Goal: Transaction & Acquisition: Purchase product/service

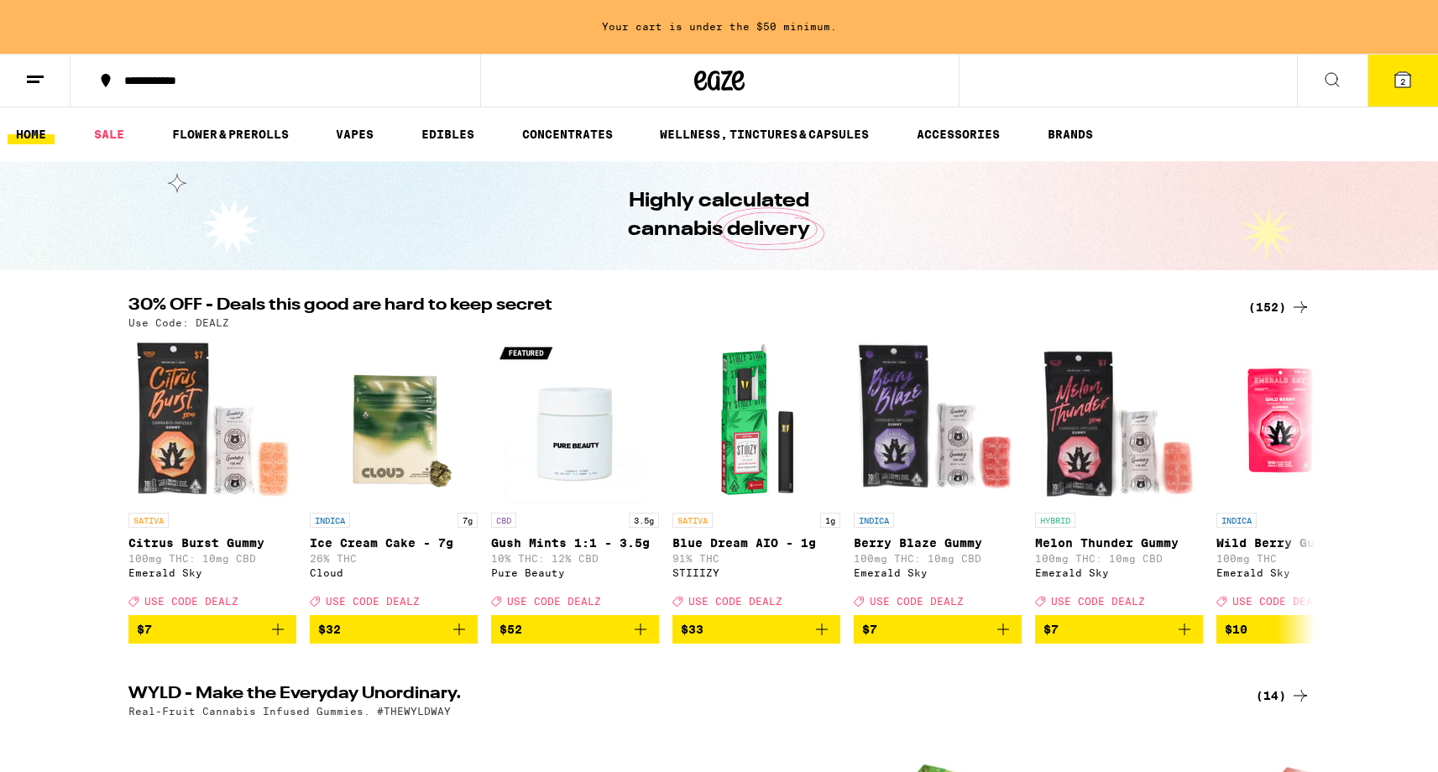
click at [155, 82] on div "**********" at bounding box center [285, 81] width 339 height 12
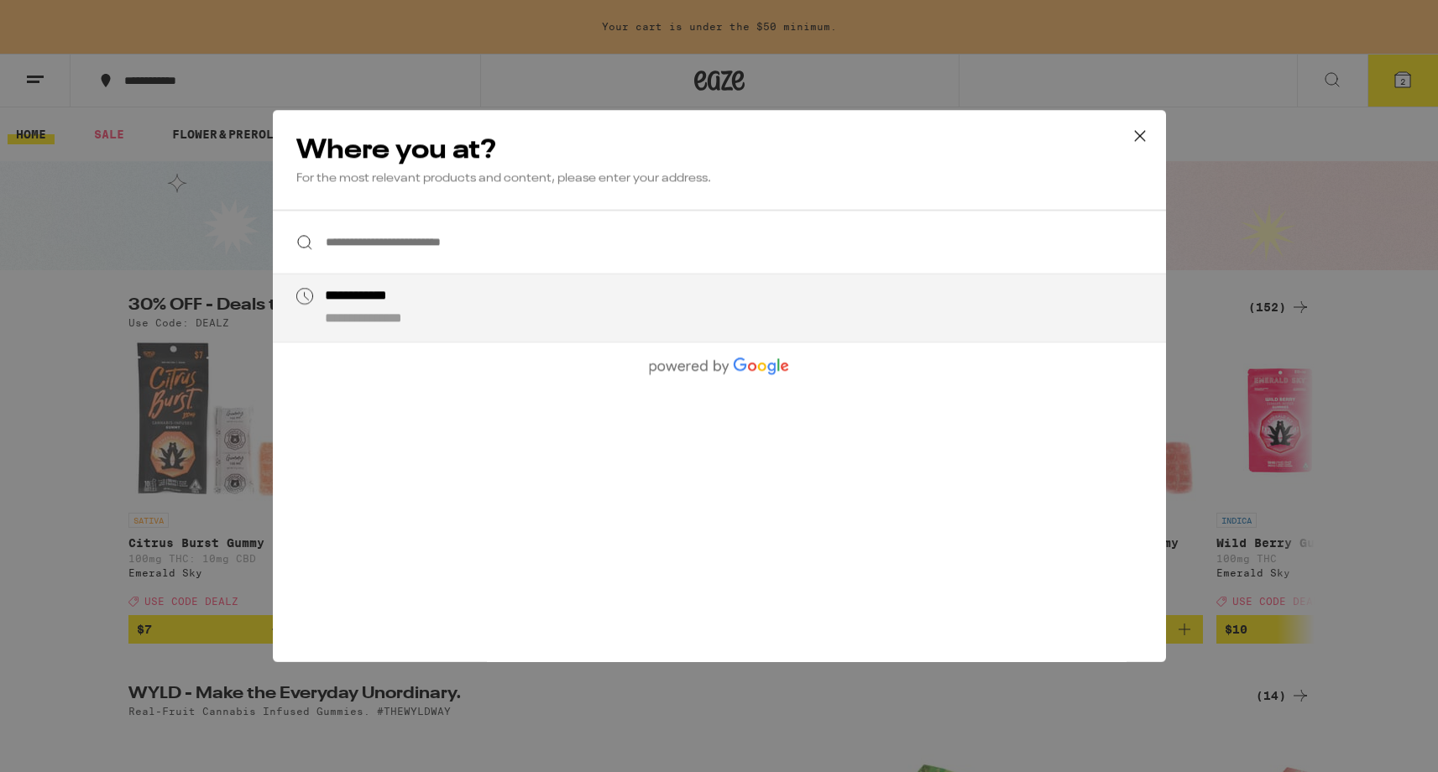
click at [384, 252] on input "**********" at bounding box center [719, 242] width 893 height 65
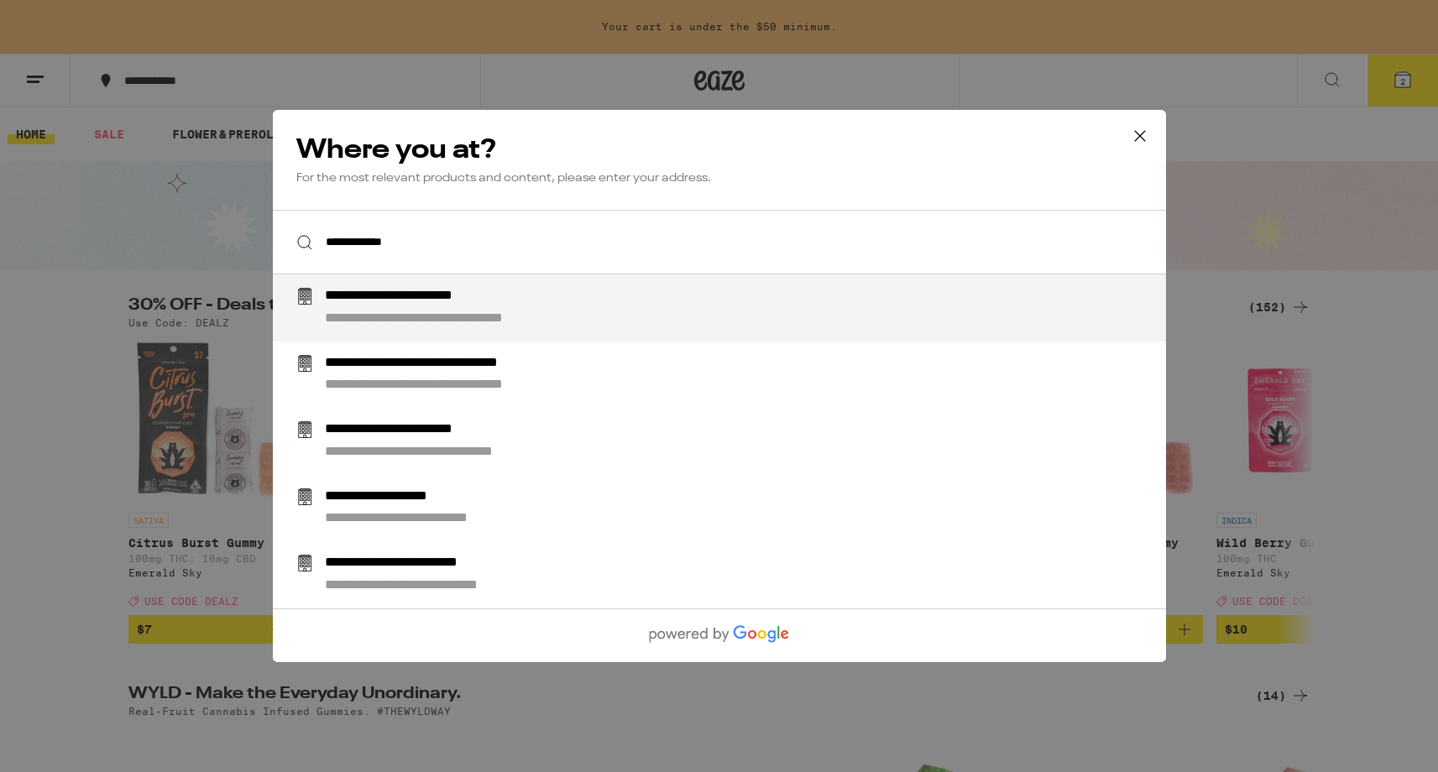
click at [430, 295] on div "**********" at bounding box center [432, 297] width 217 height 18
type input "**********"
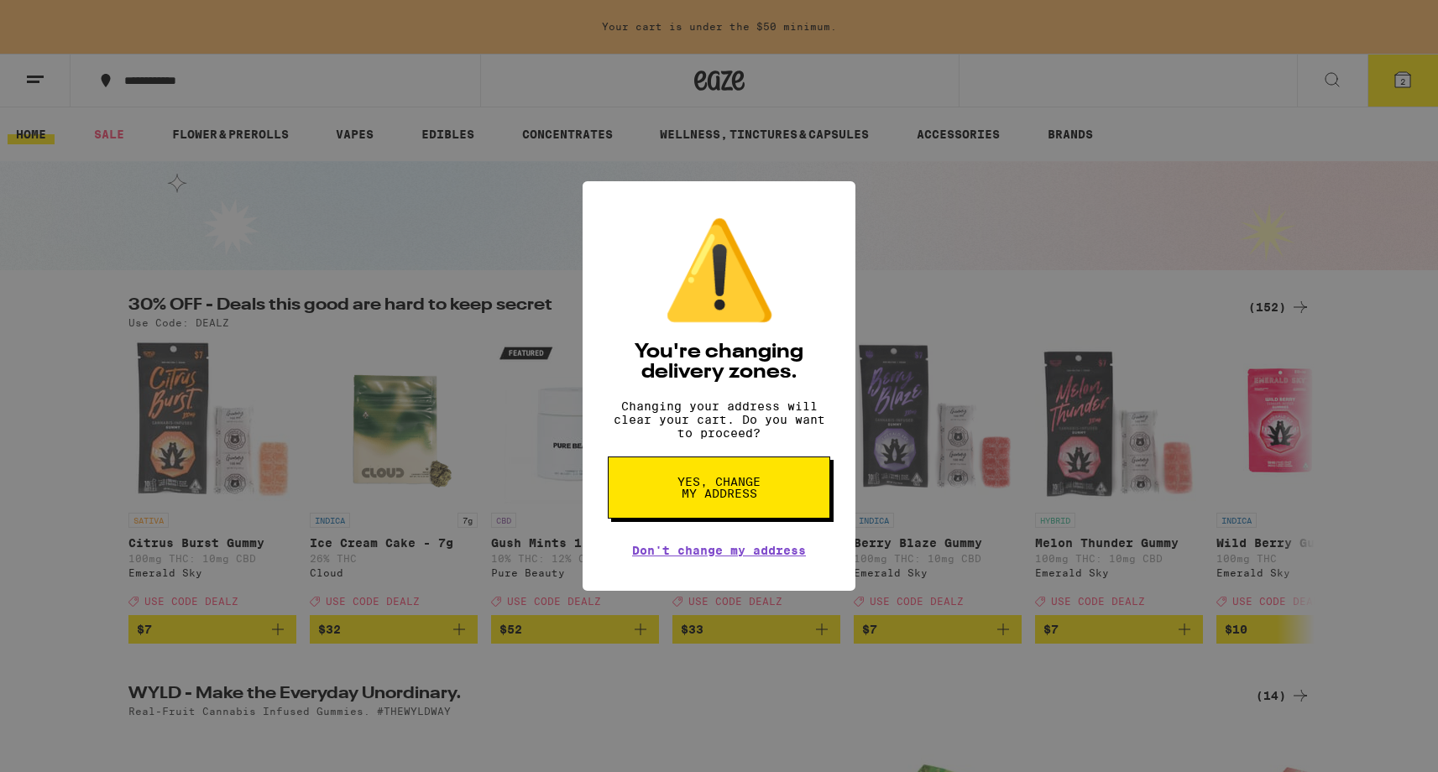
click at [684, 511] on button "Yes, change my address" at bounding box center [719, 488] width 222 height 62
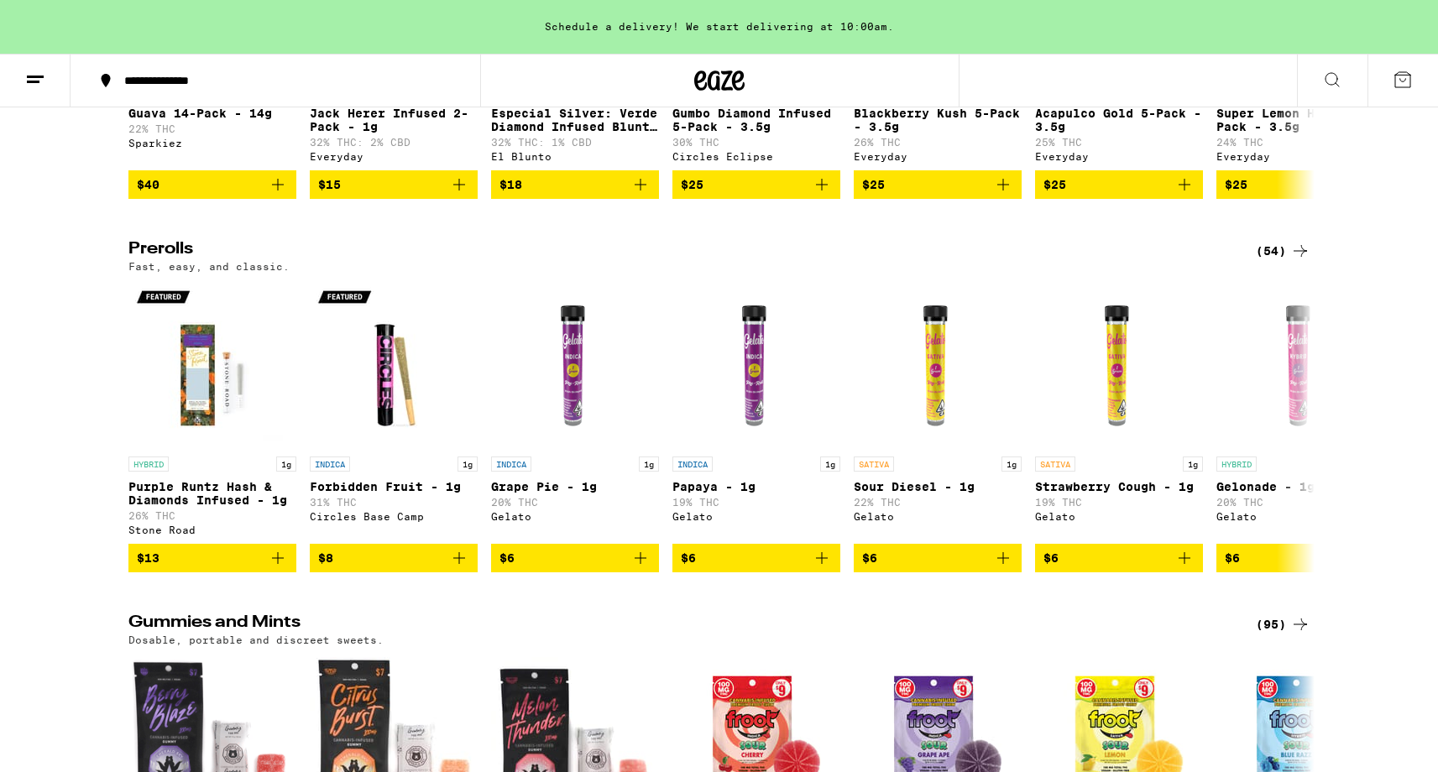
scroll to position [4347, 0]
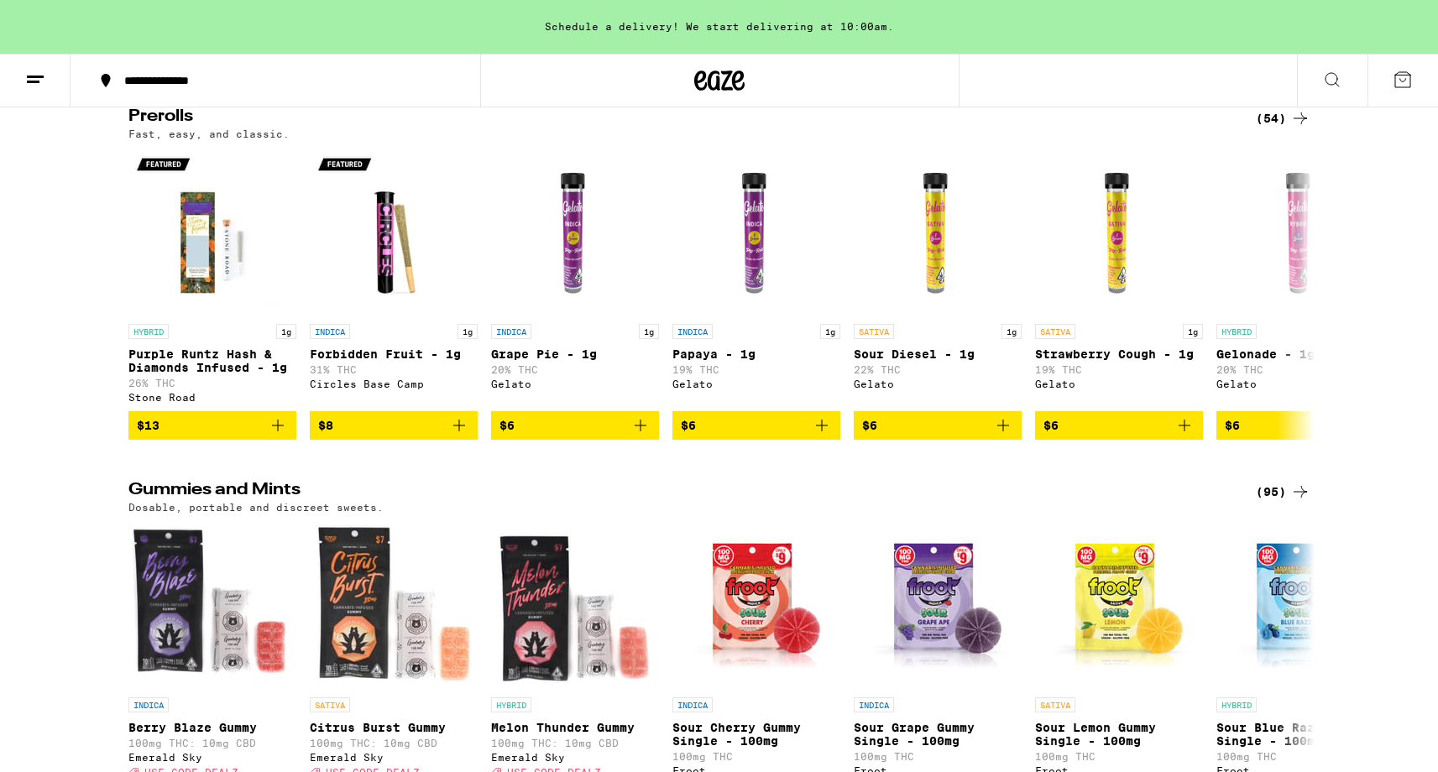
click at [1326, 85] on icon at bounding box center [1332, 80] width 20 height 20
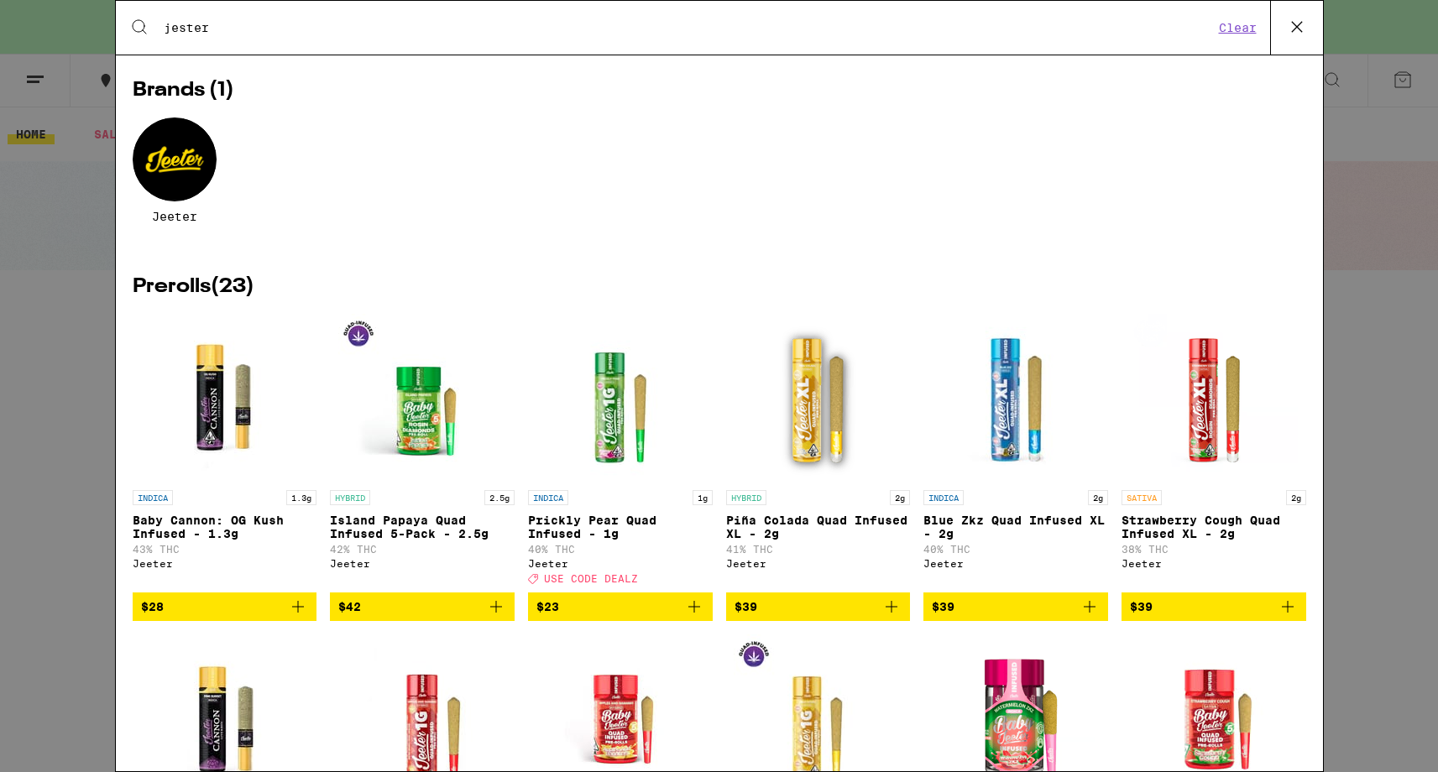
scroll to position [52, 0]
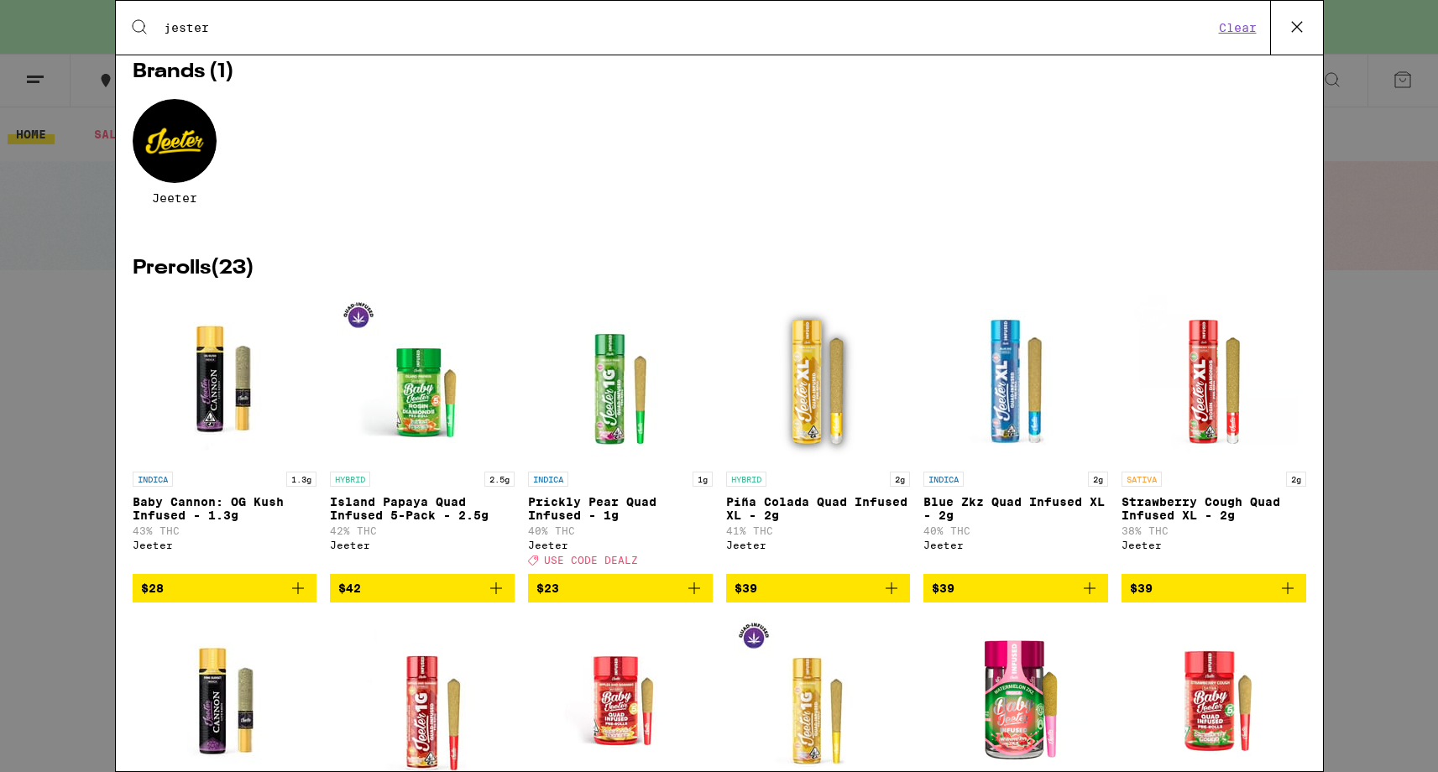
type input "jester"
click at [407, 598] on span "$42" at bounding box center [422, 588] width 168 height 20
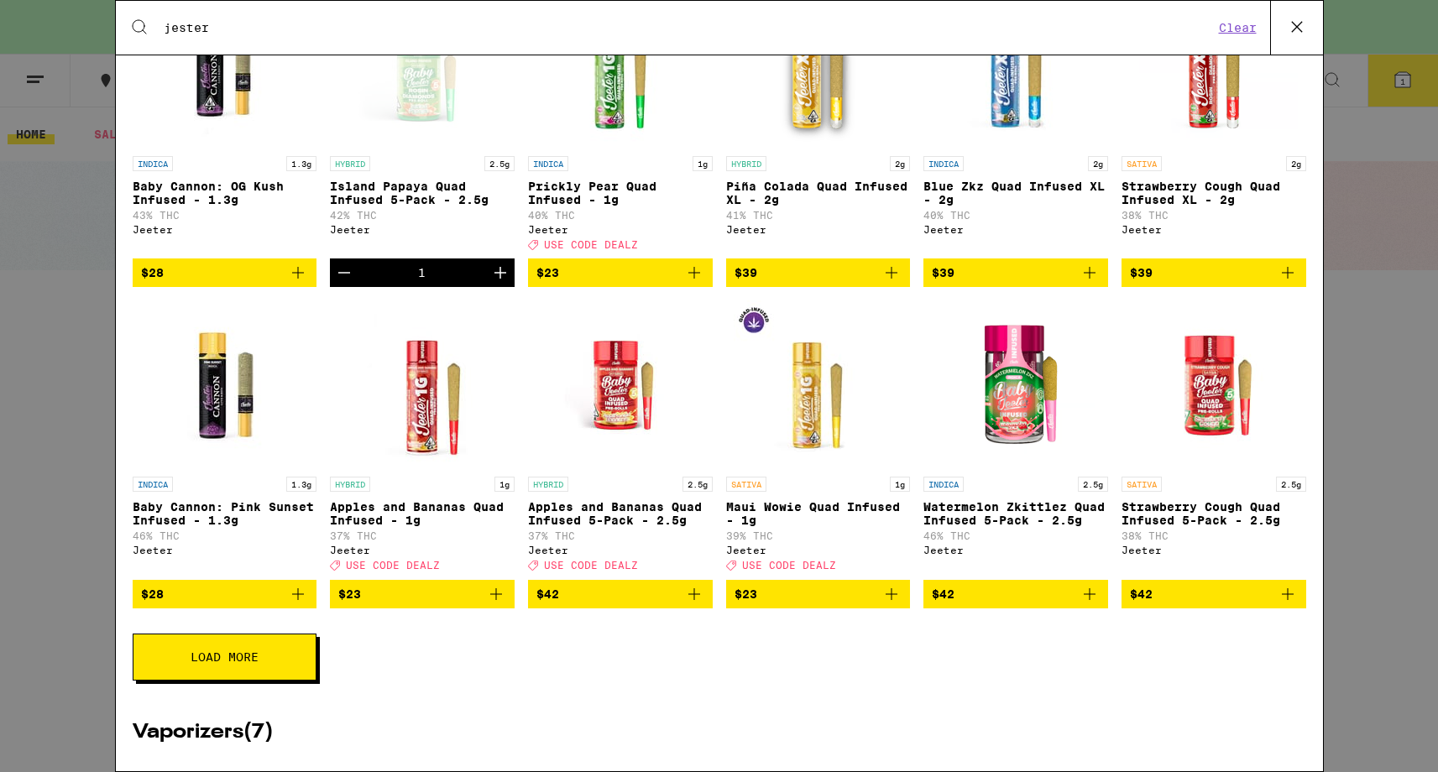
scroll to position [417, 0]
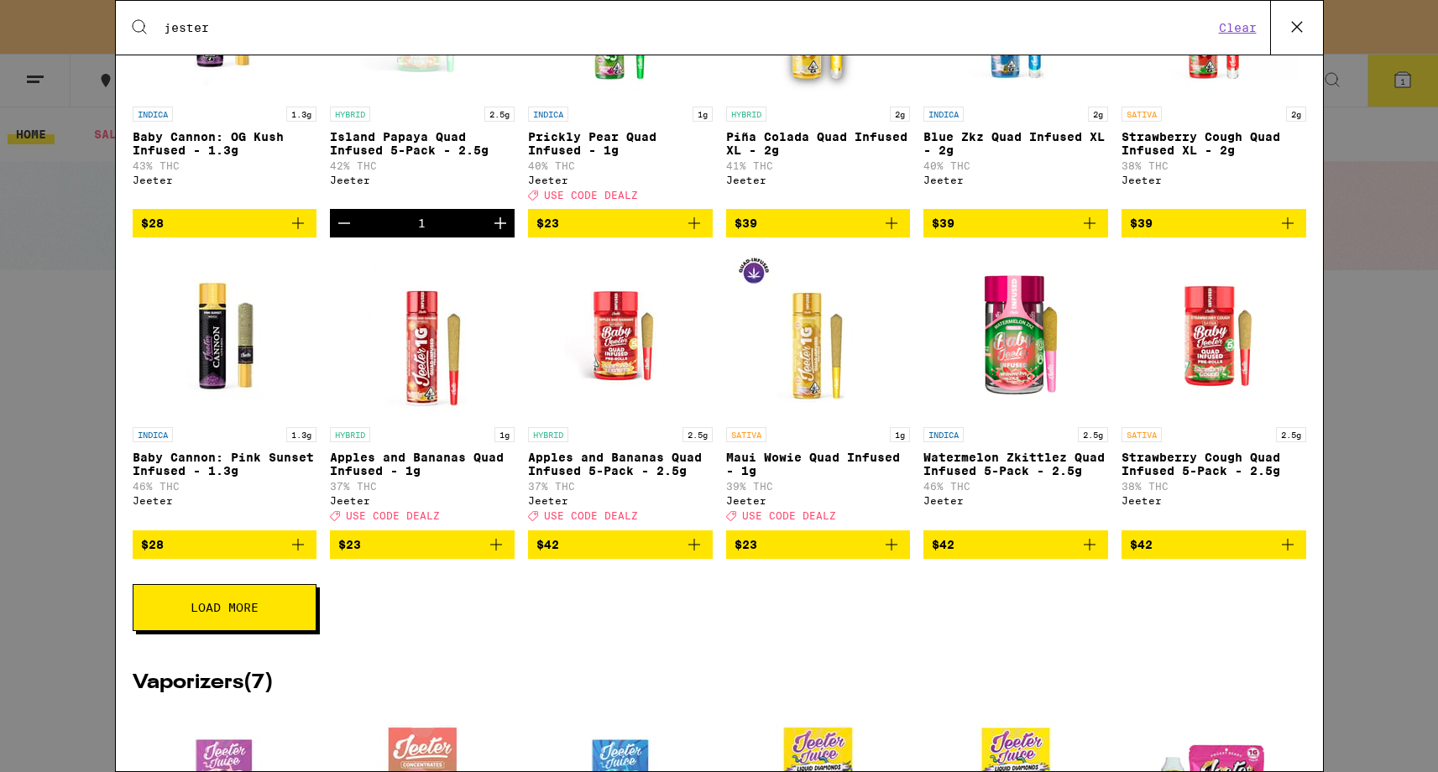
click at [240, 614] on span "Load More" at bounding box center [225, 608] width 68 height 12
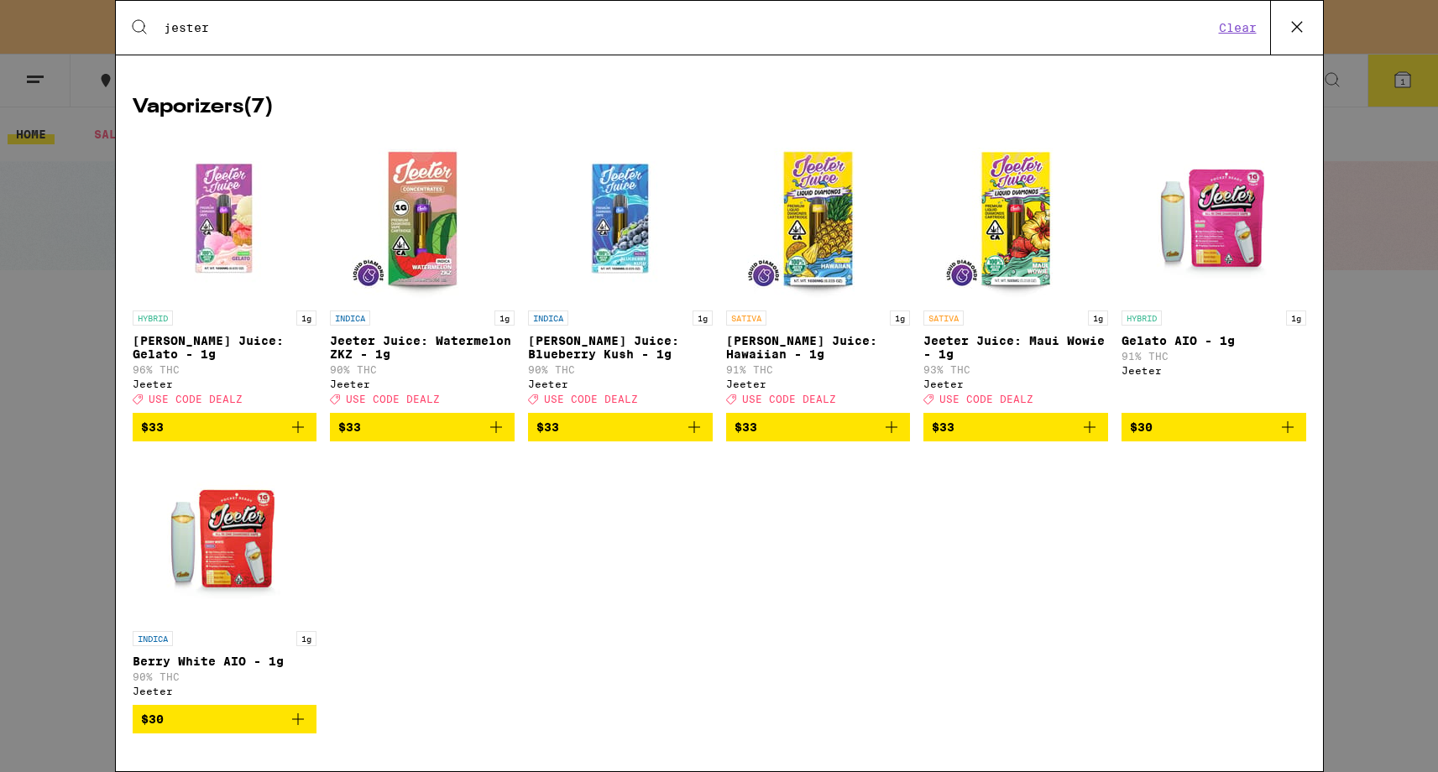
scroll to position [1568, 0]
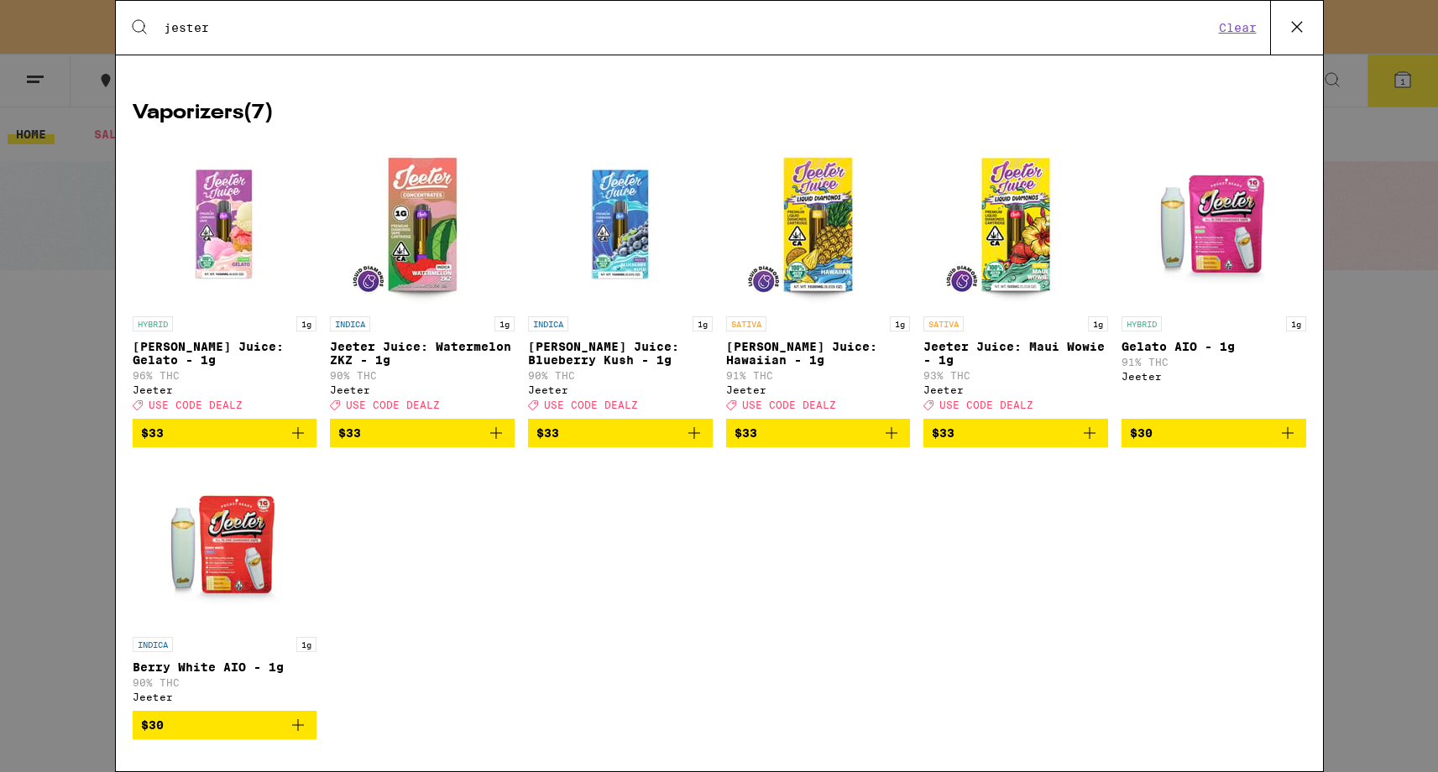
click at [1197, 443] on span "$30" at bounding box center [1214, 433] width 168 height 20
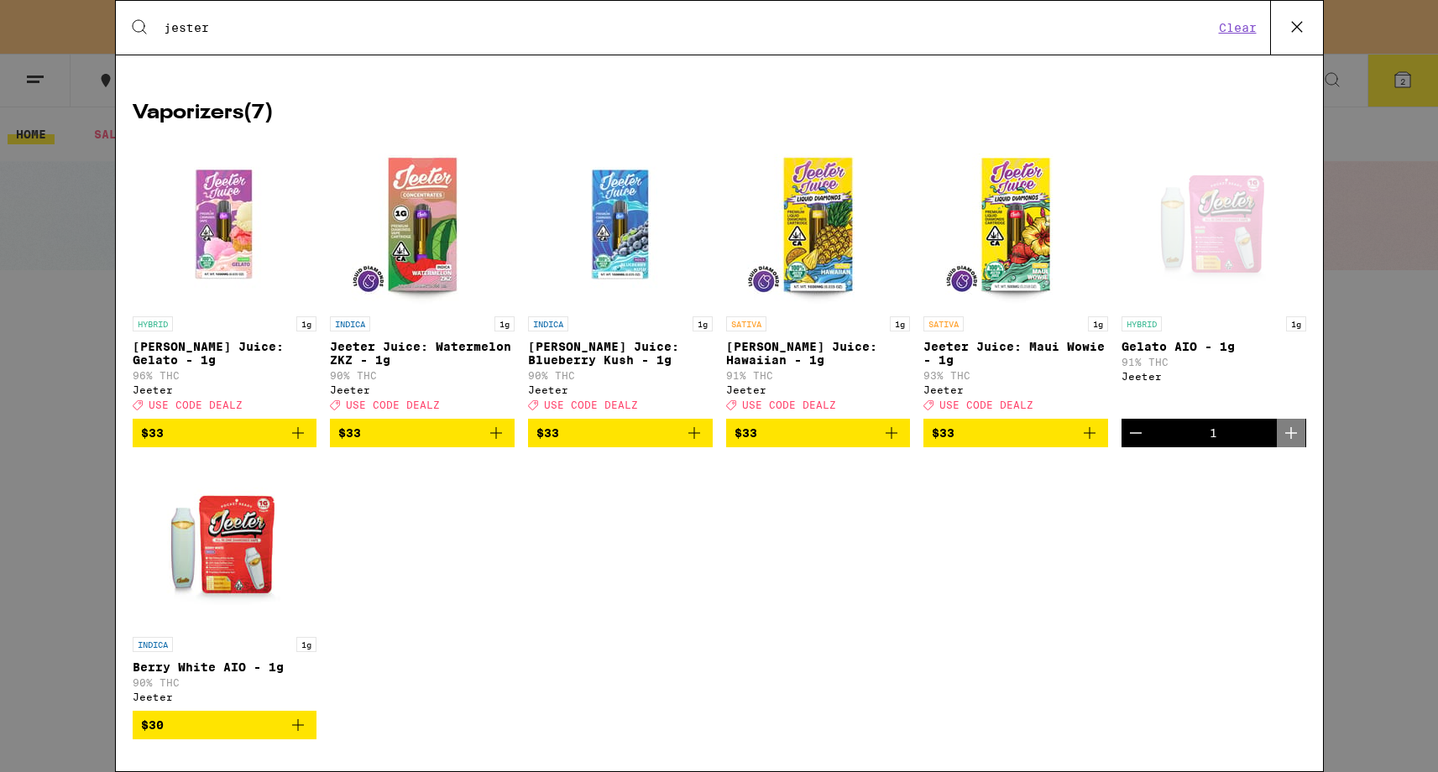
click at [1371, 419] on div "Search for Products jester Clear 32 results for "jester" Brands ( 1 ) [PERSON_N…" at bounding box center [719, 386] width 1438 height 772
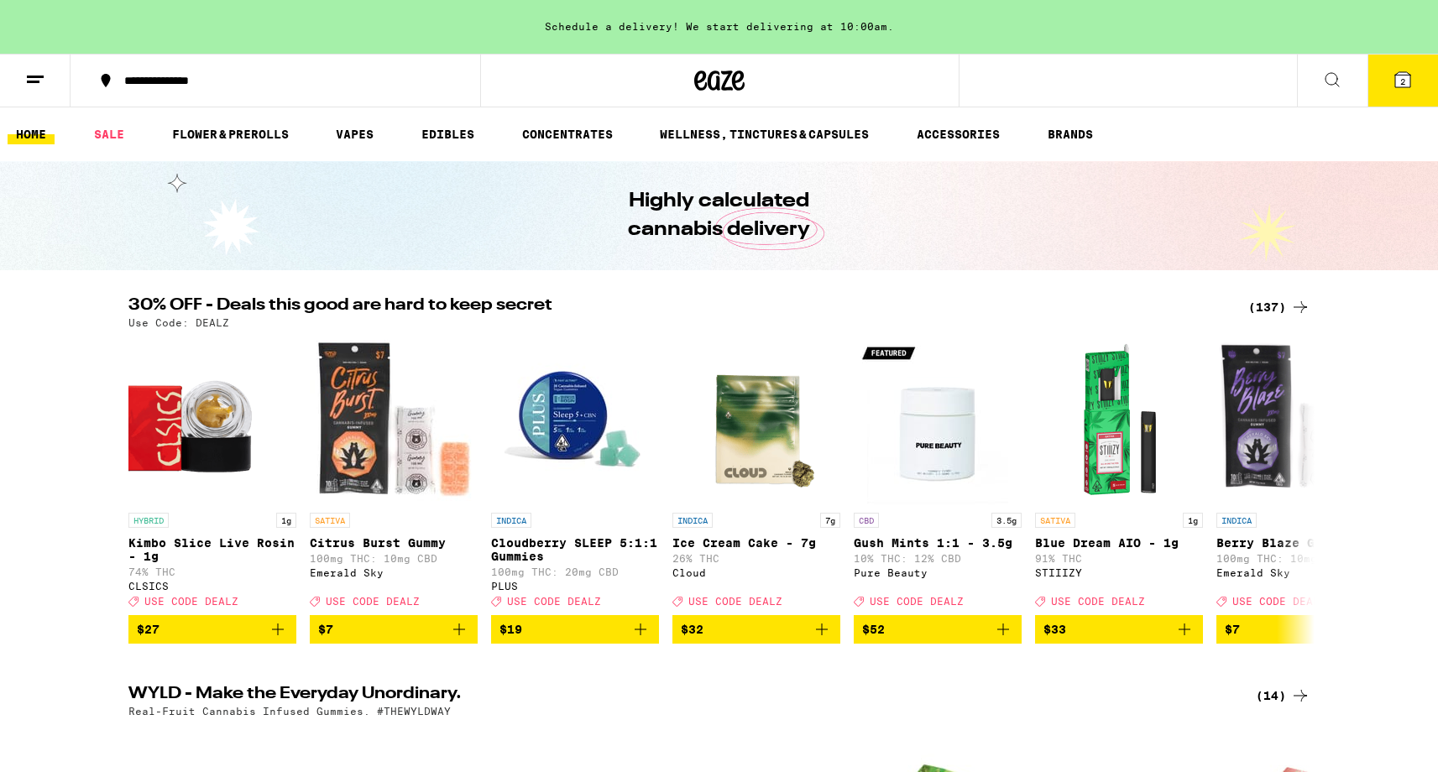
click at [1413, 86] on button "2" at bounding box center [1402, 81] width 71 height 52
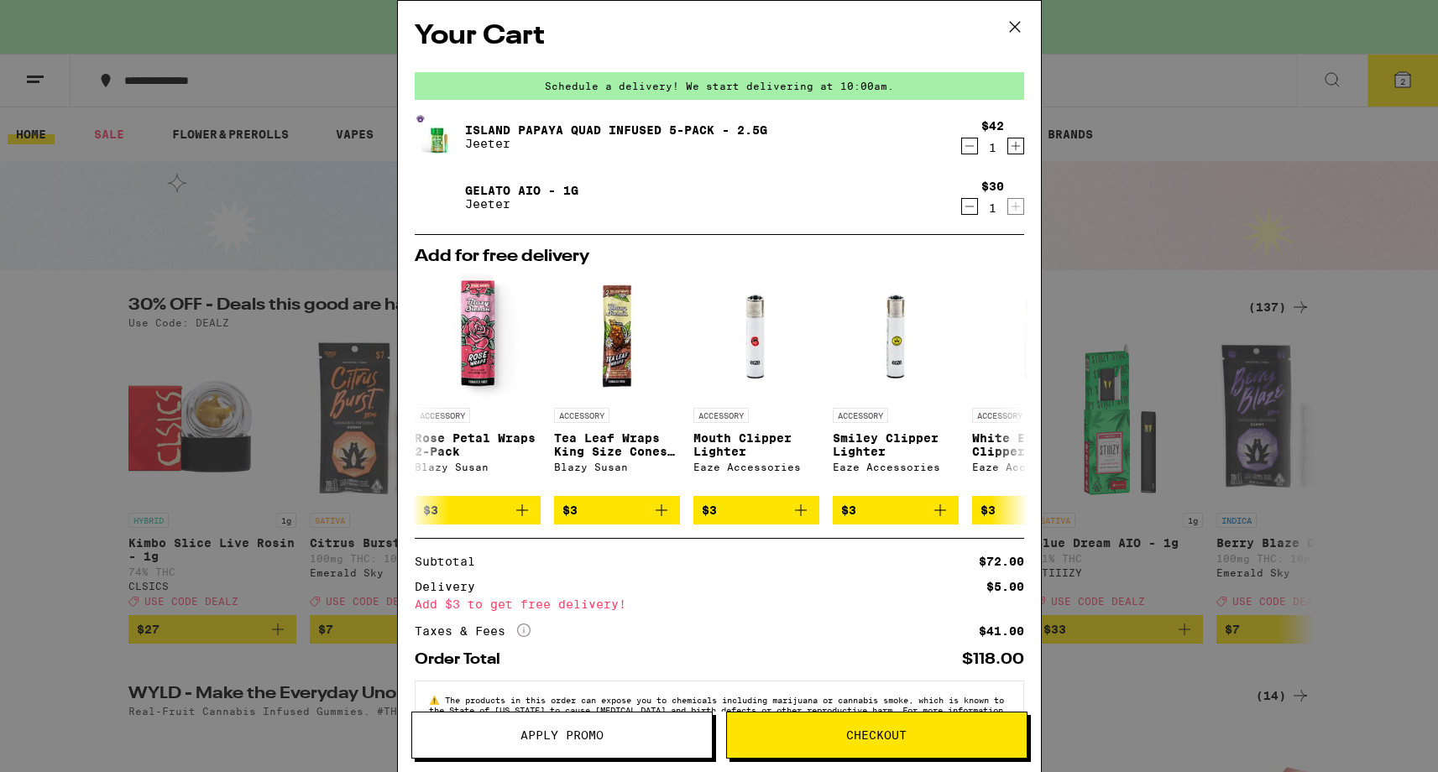
click at [818, 718] on button "Checkout" at bounding box center [876, 735] width 301 height 47
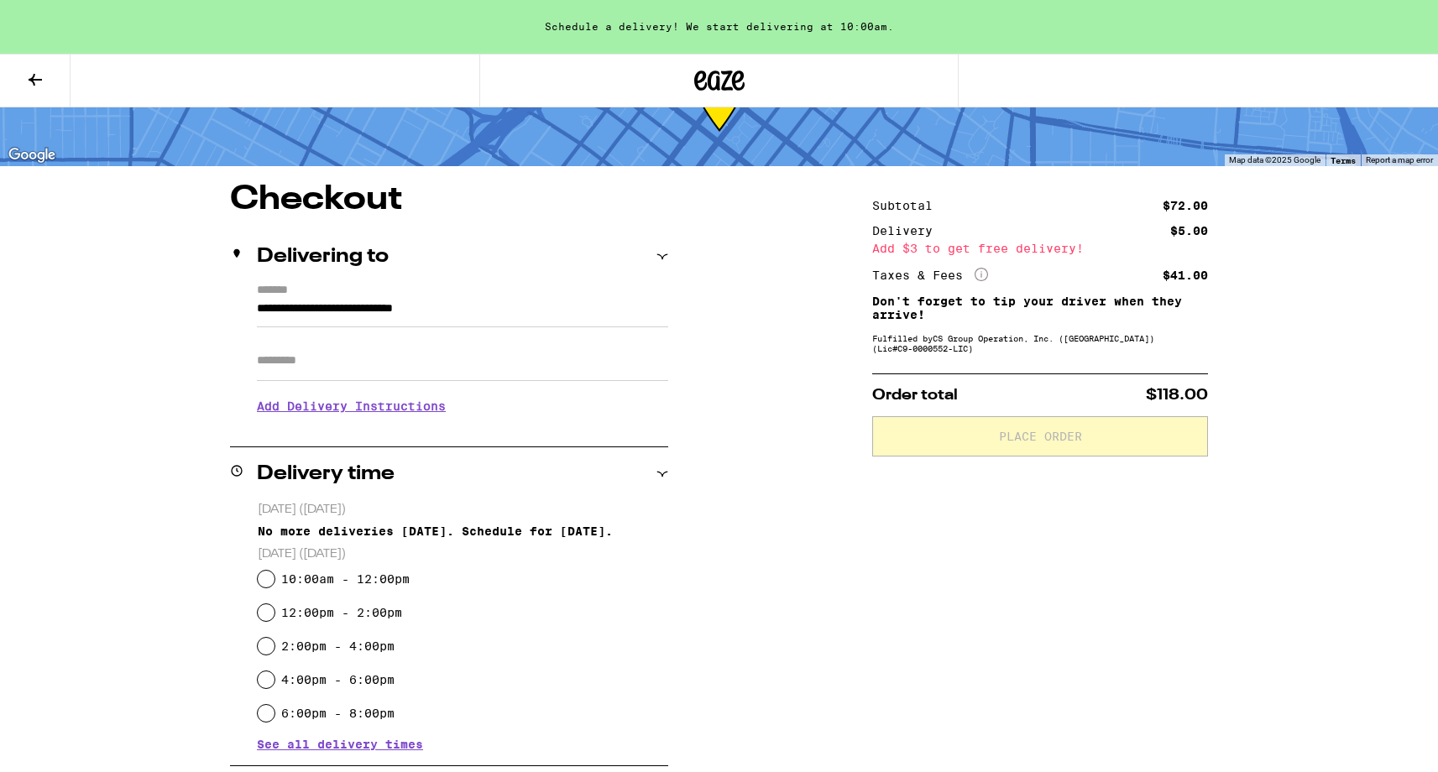
scroll to position [94, 0]
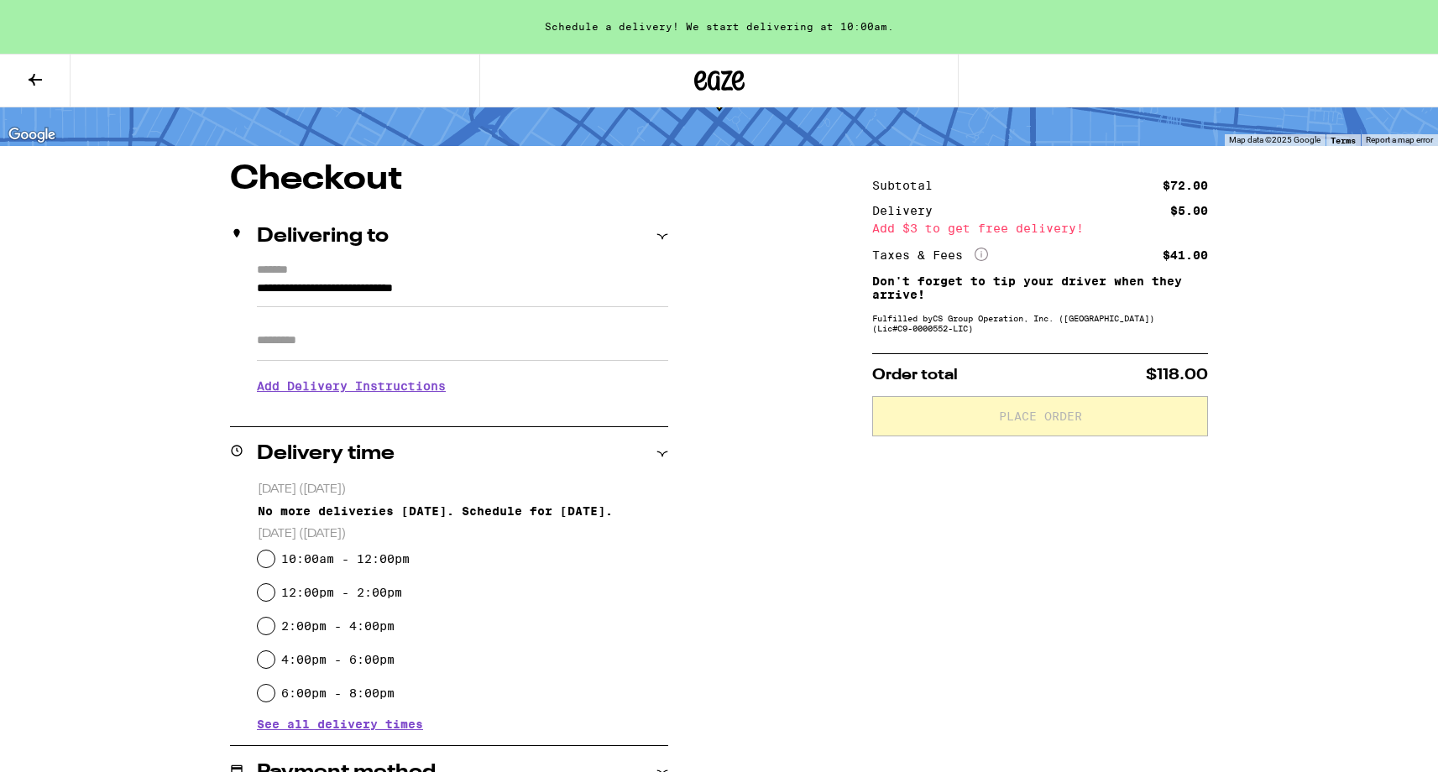
click at [290, 492] on p "[DATE] ([DATE])" at bounding box center [463, 490] width 410 height 16
click at [328, 493] on p "[DATE] ([DATE])" at bounding box center [463, 490] width 410 height 16
click at [369, 493] on p "[DATE] ([DATE])" at bounding box center [463, 490] width 410 height 16
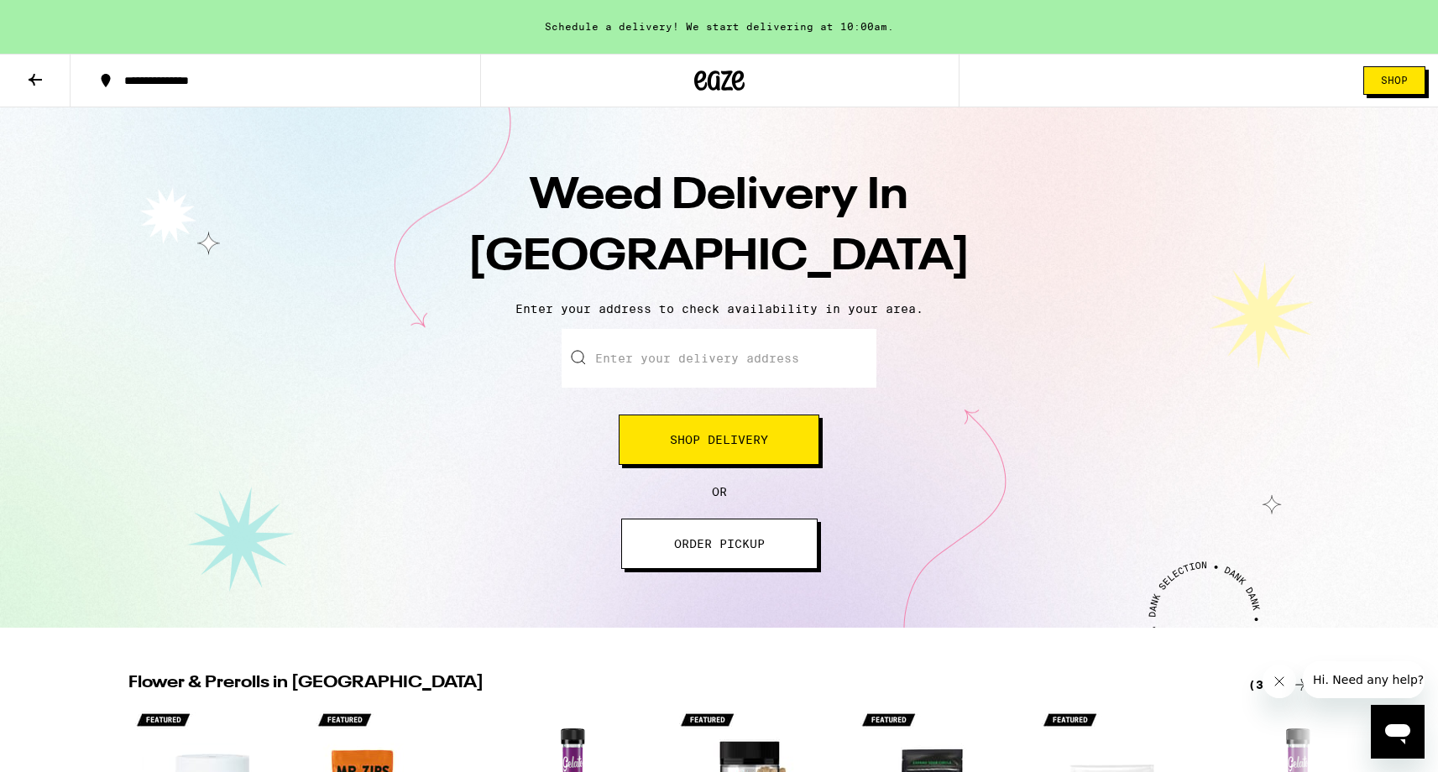
click at [701, 342] on input "Enter your delivery address" at bounding box center [718, 358] width 315 height 59
paste input "506 S Grand Ave, Los Angeles, CA 90071"
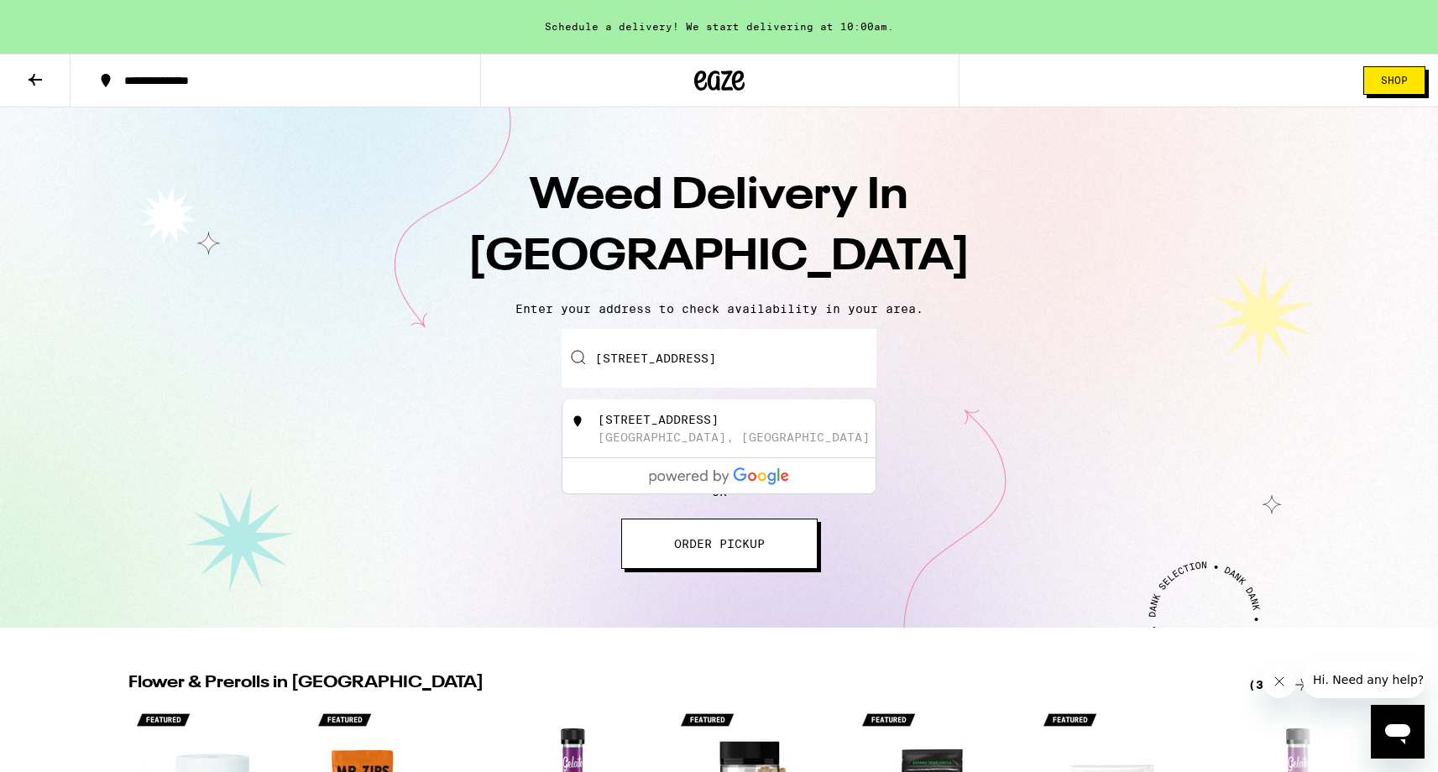
click at [700, 425] on div "506 S Grand Ave" at bounding box center [658, 419] width 121 height 13
type input "506 S Grand Ave, Los Angeles, CA 90071"
